Goal: Information Seeking & Learning: Learn about a topic

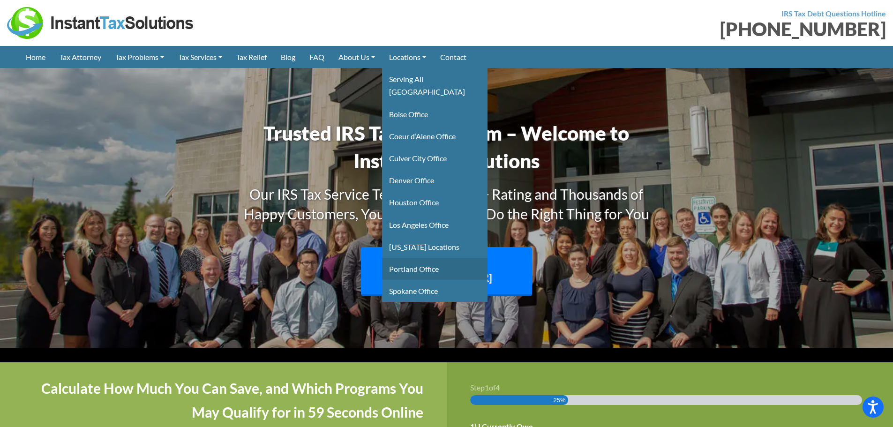
click at [430, 263] on link "Portland Office" at bounding box center [434, 269] width 105 height 22
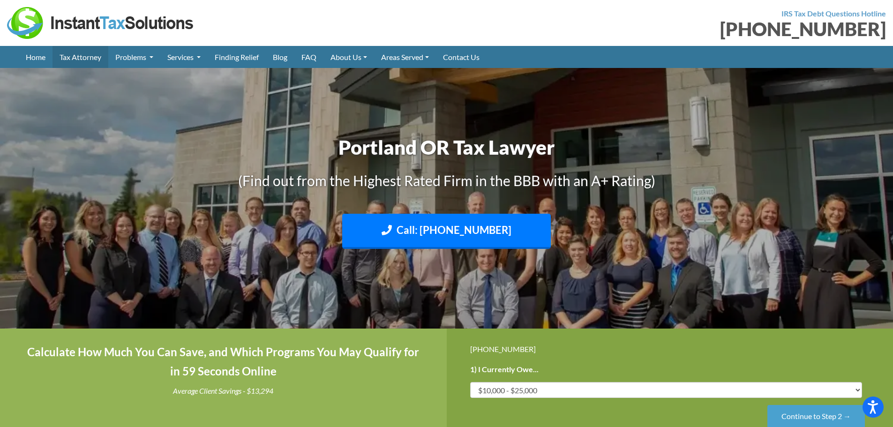
click at [92, 58] on link "Tax Attorney" at bounding box center [81, 57] width 56 height 22
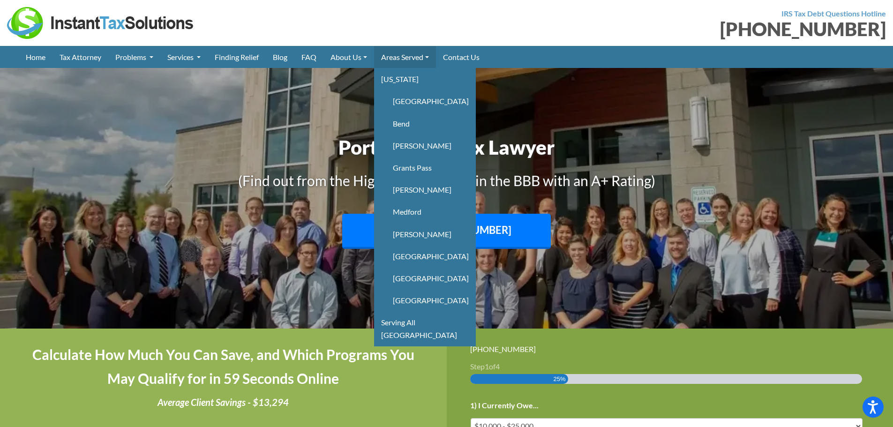
click at [410, 55] on link "Areas Served" at bounding box center [405, 57] width 62 height 22
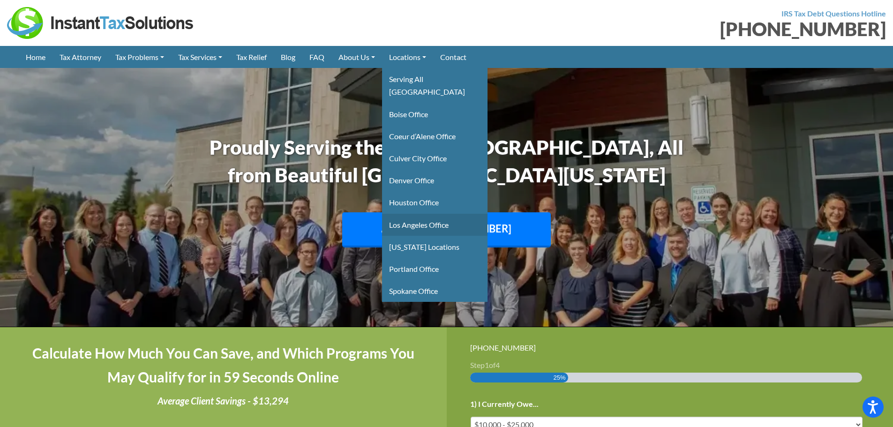
click at [425, 214] on link "Los Angeles Office" at bounding box center [434, 225] width 105 height 22
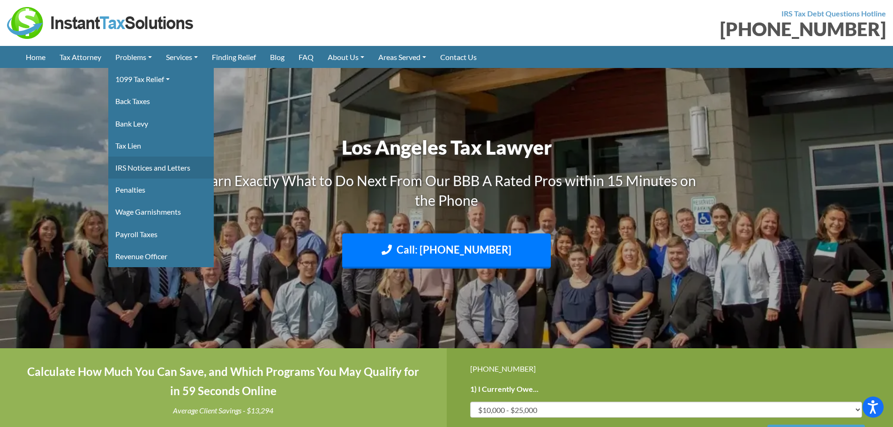
click at [150, 168] on link "IRS Notices and Letters" at bounding box center [160, 168] width 105 height 22
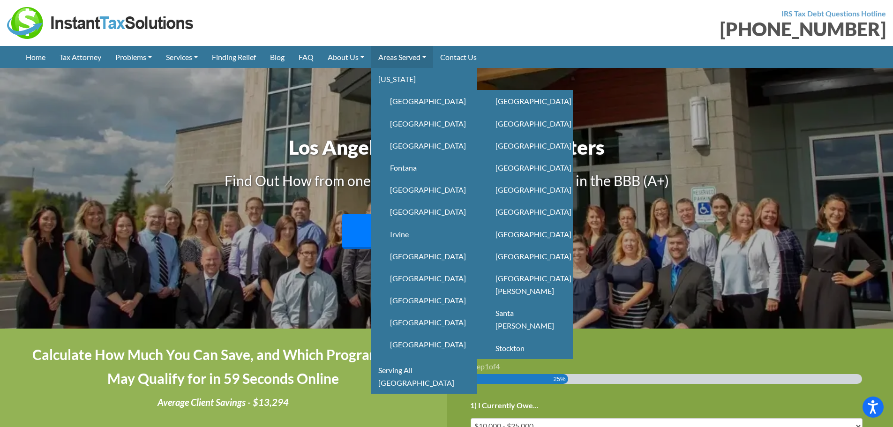
click at [414, 54] on link "Areas Served" at bounding box center [402, 57] width 62 height 22
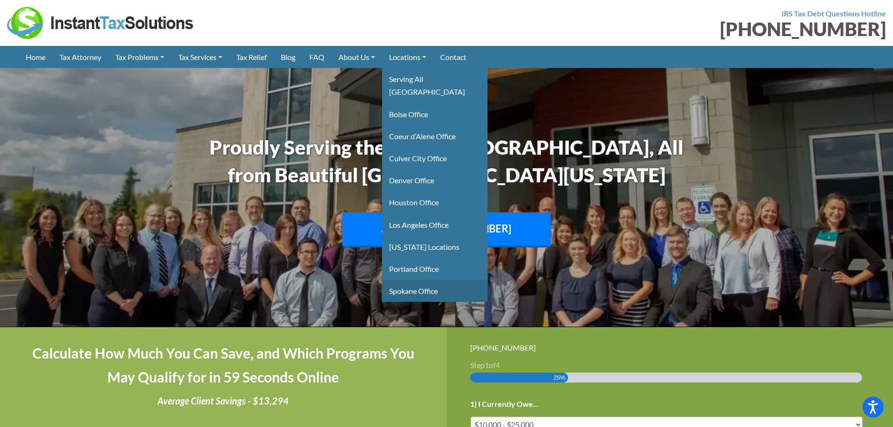
click at [430, 280] on link "Spokane Office" at bounding box center [434, 291] width 105 height 22
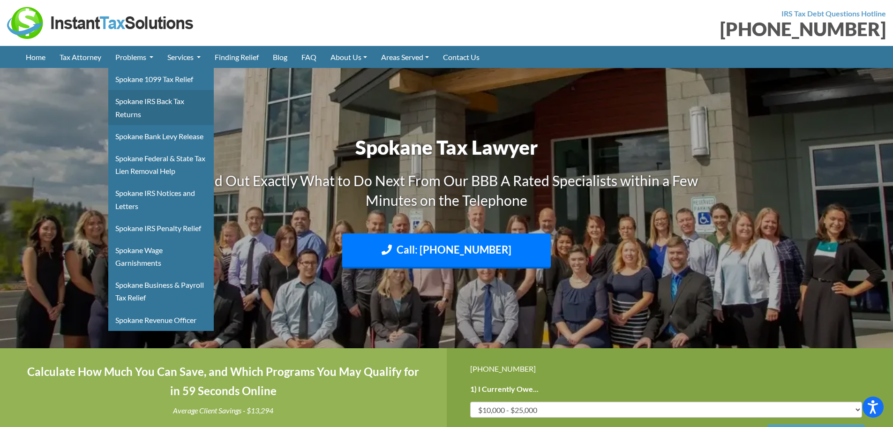
click at [128, 99] on link "Spokane IRS Back Tax Returns" at bounding box center [160, 107] width 105 height 35
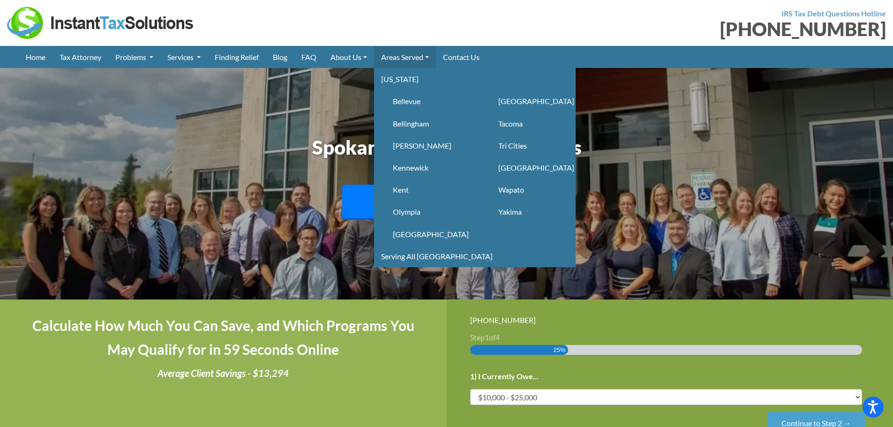
click at [419, 55] on link "Areas Served" at bounding box center [405, 57] width 62 height 22
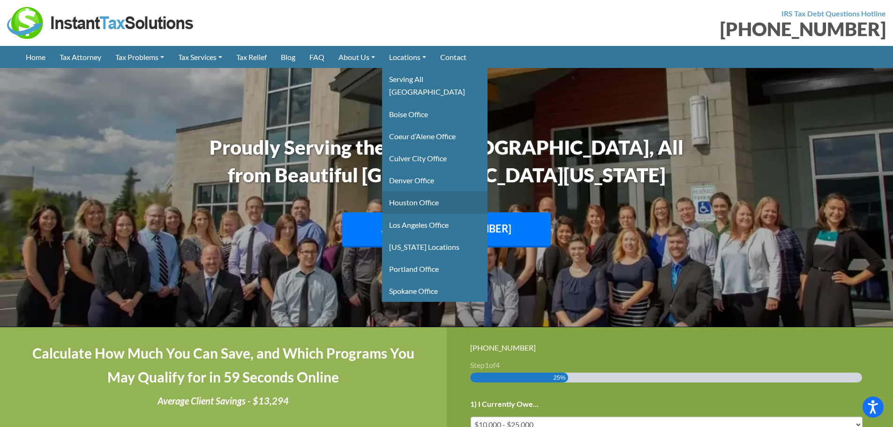
click at [426, 196] on link "Houston Office" at bounding box center [434, 202] width 105 height 22
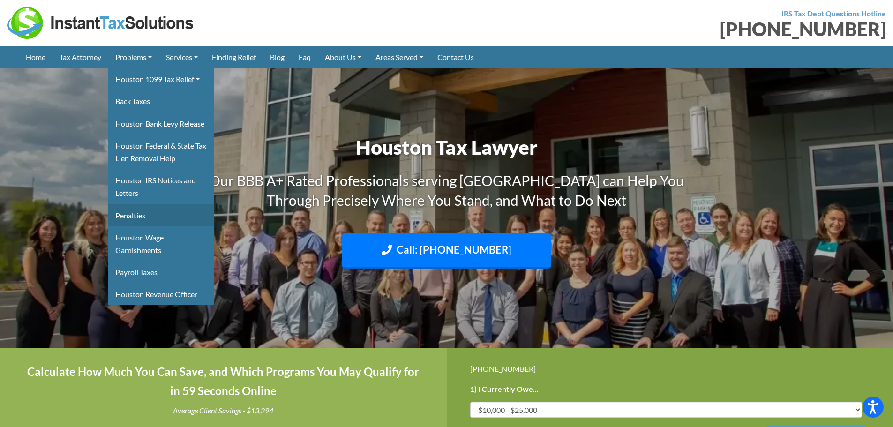
click at [143, 214] on link "Penalties" at bounding box center [160, 215] width 105 height 22
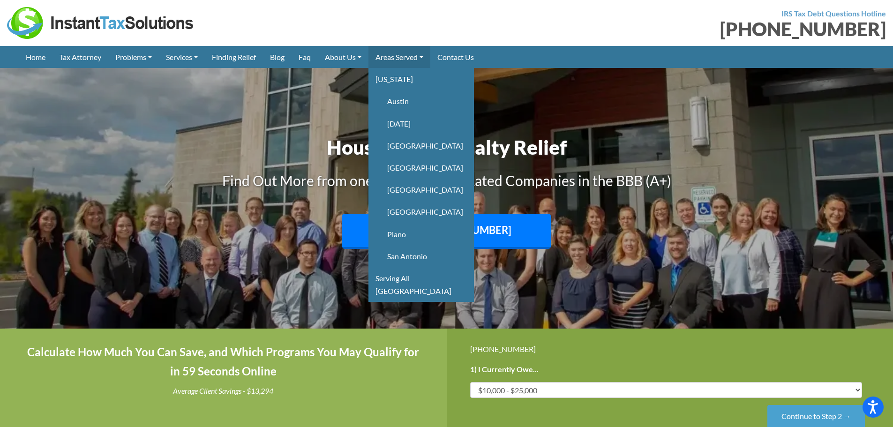
click at [406, 55] on link "Areas Served" at bounding box center [400, 57] width 62 height 22
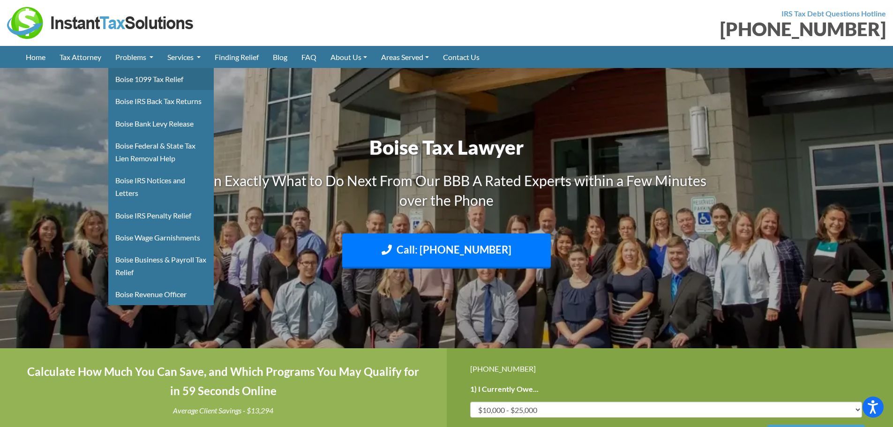
click at [142, 75] on link "Boise 1099 Tax Relief" at bounding box center [160, 79] width 105 height 22
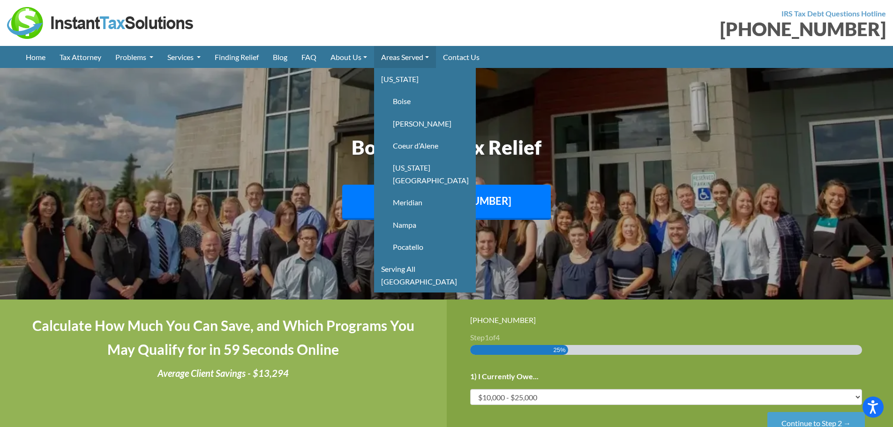
click at [417, 52] on link "Areas Served" at bounding box center [405, 57] width 62 height 22
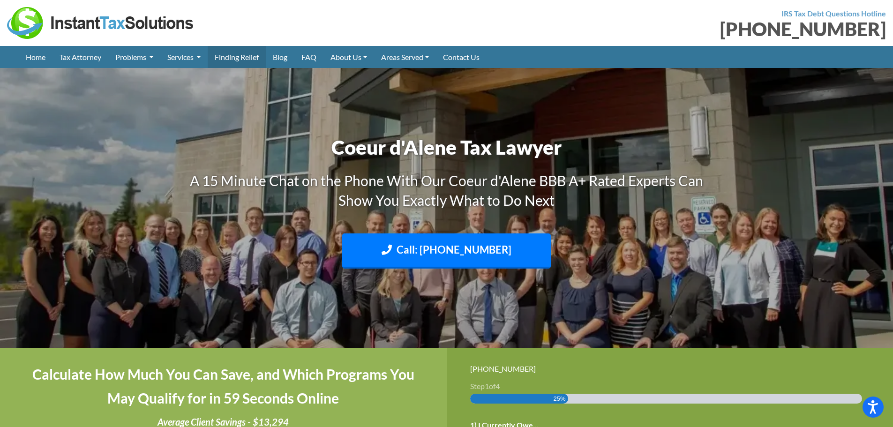
click at [235, 51] on link "Finding Relief" at bounding box center [237, 57] width 58 height 22
